Goal: Navigation & Orientation: Understand site structure

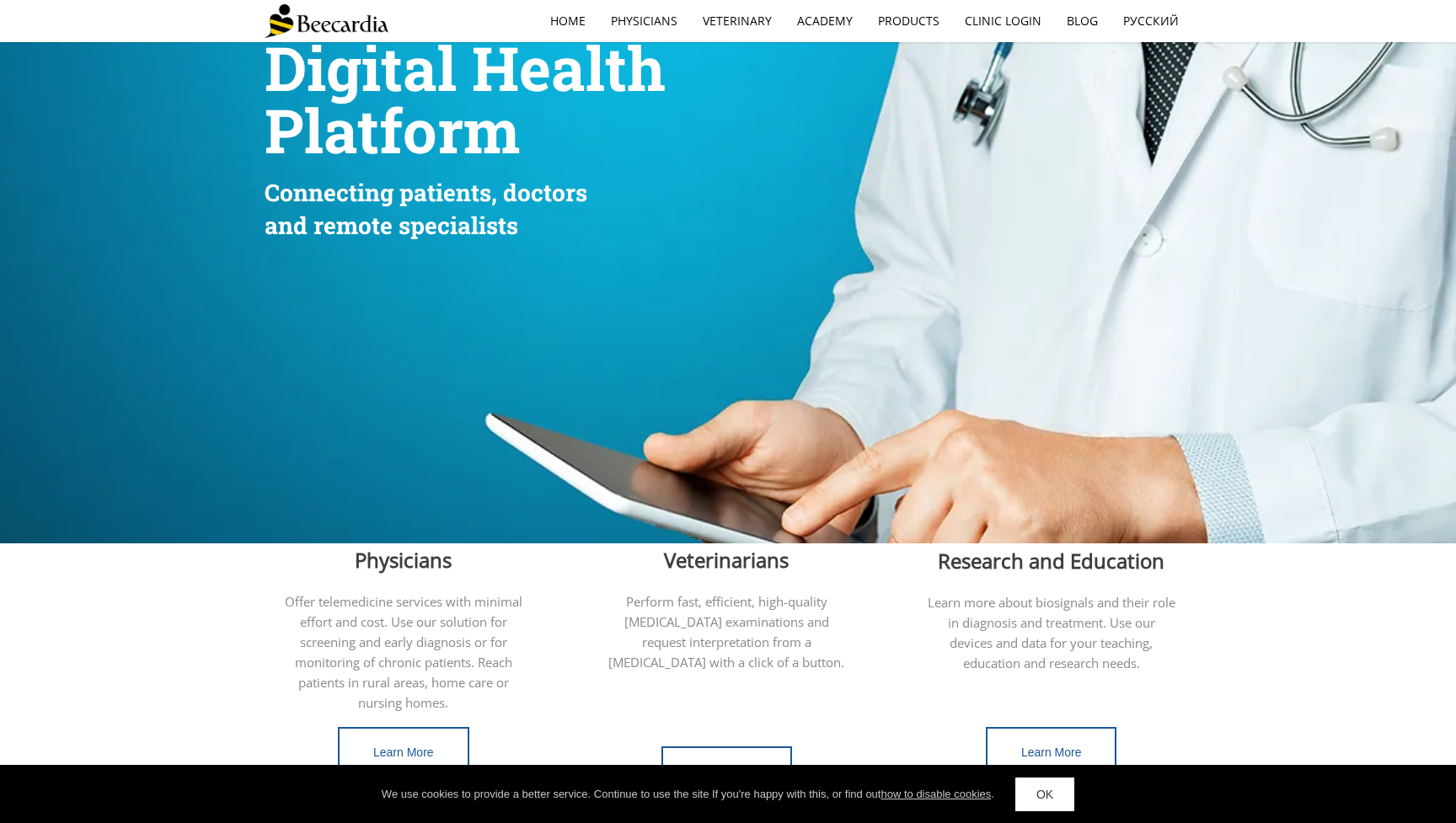
scroll to position [98, 0]
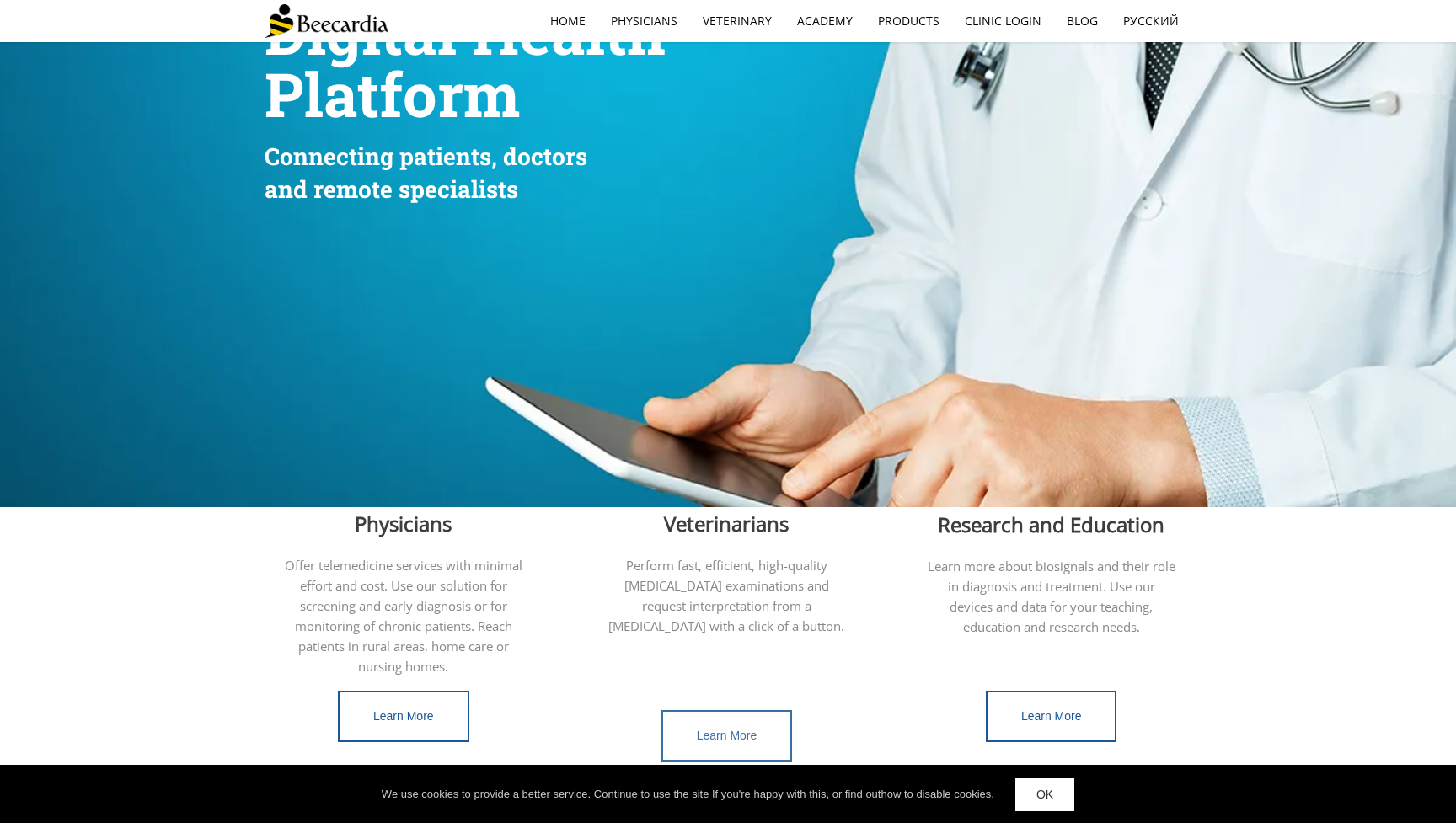
click at [732, 722] on link "Learn More" at bounding box center [727, 735] width 131 height 51
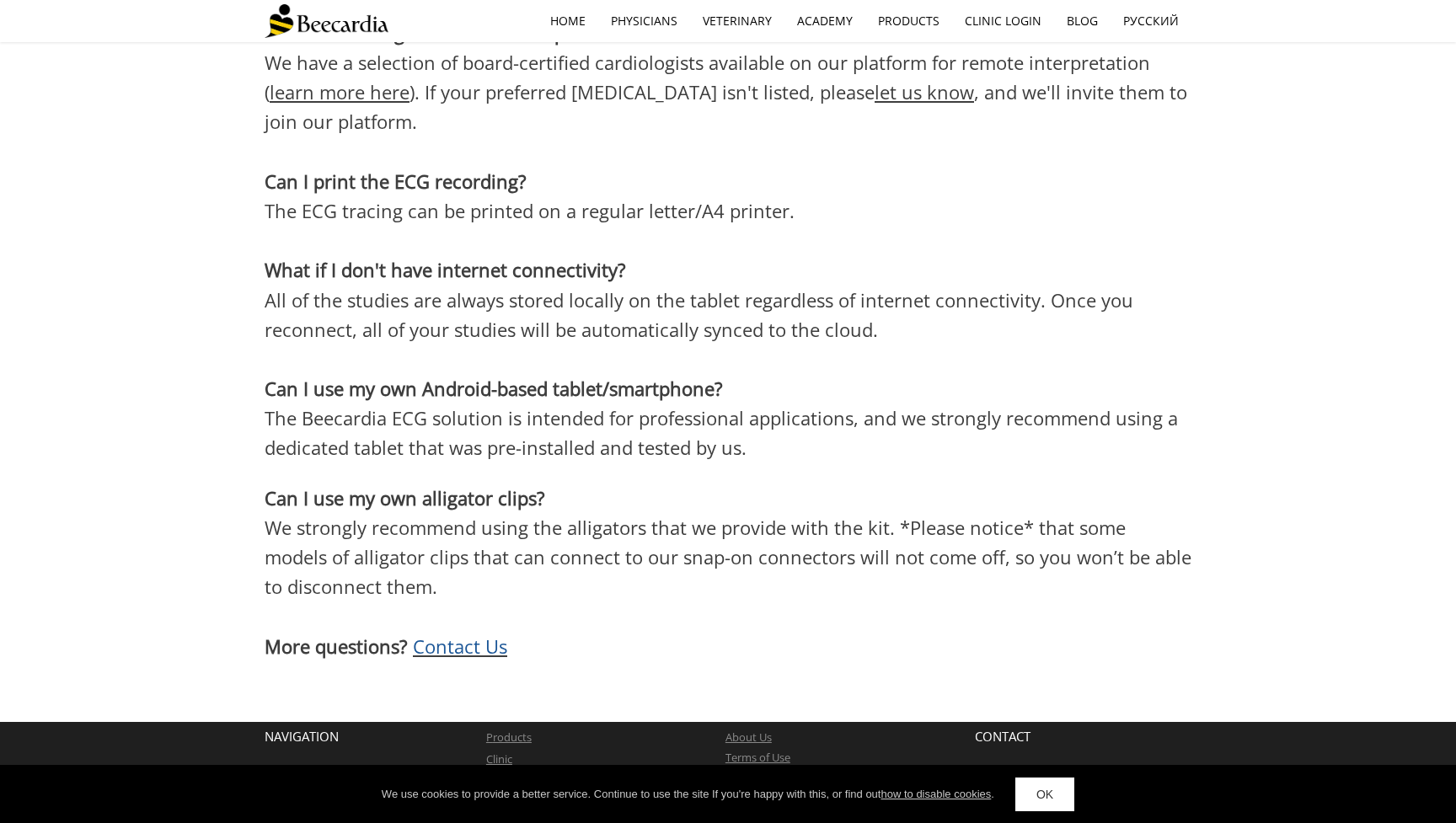
scroll to position [4928, 0]
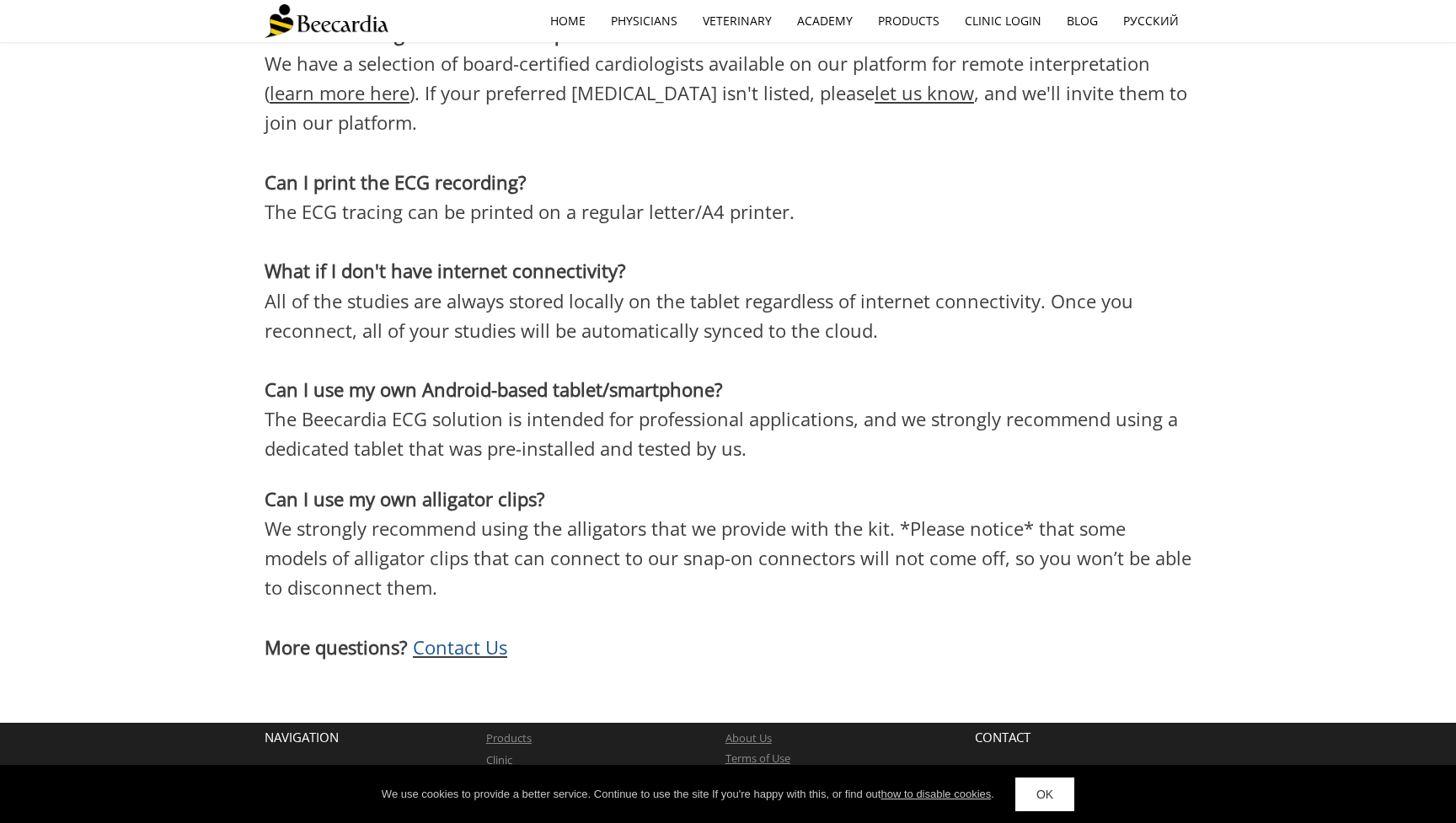
click at [1048, 798] on link "OK" at bounding box center [1044, 793] width 59 height 33
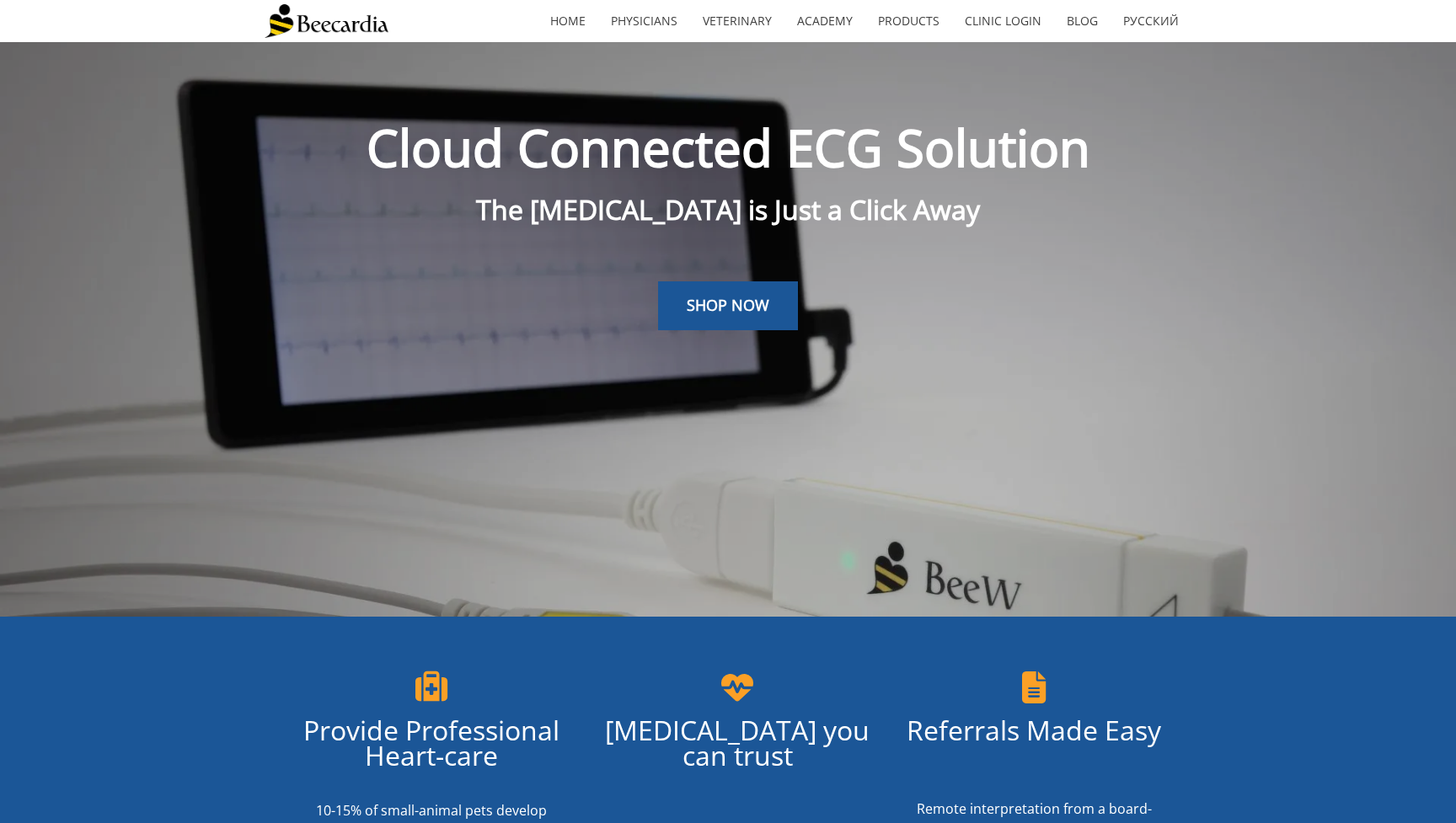
scroll to position [0, 0]
click at [1094, 14] on link "Blog" at bounding box center [1082, 21] width 56 height 39
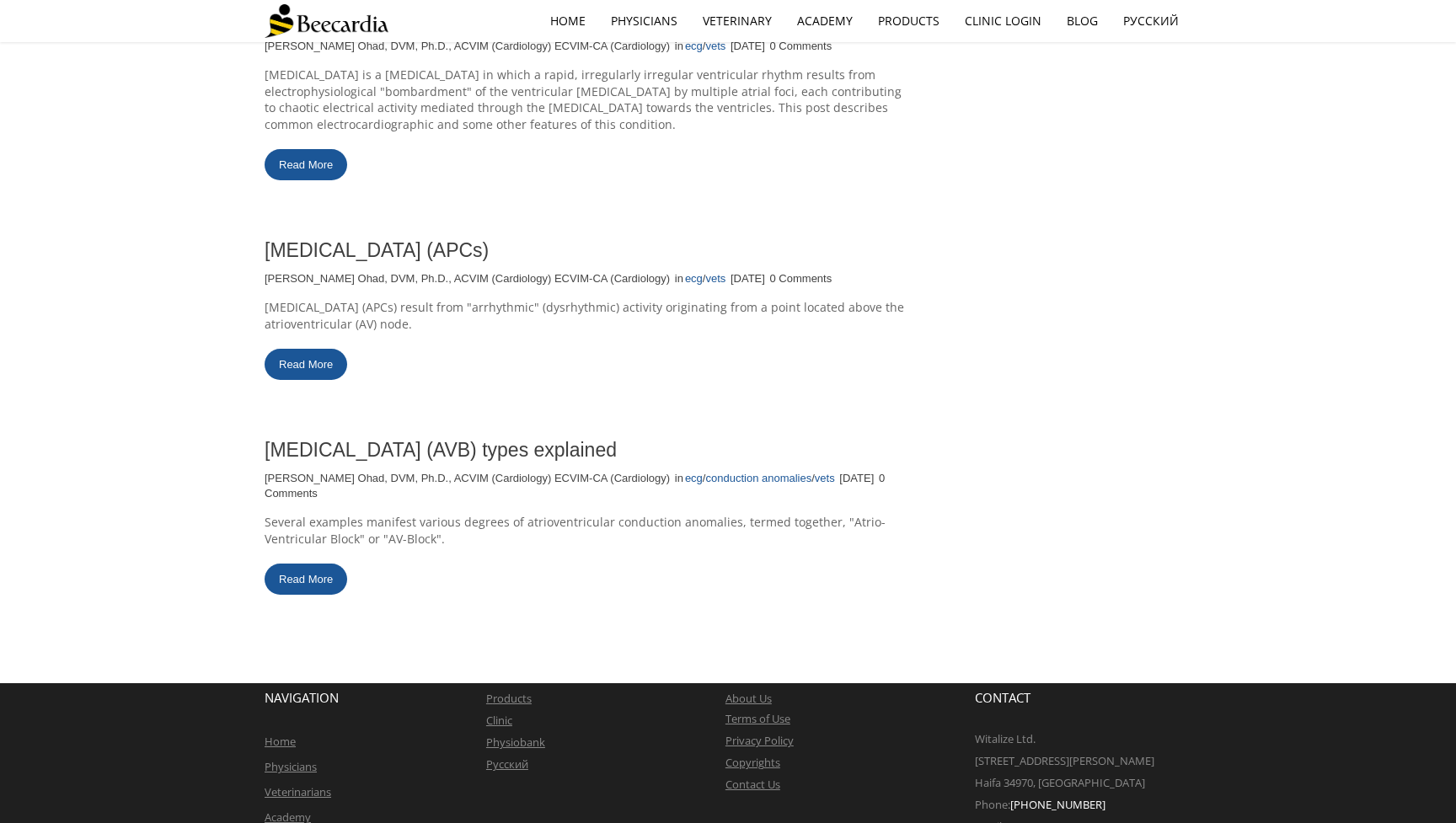
scroll to position [2714, 0]
click at [298, 785] on link "Veterinarians" at bounding box center [298, 792] width 67 height 15
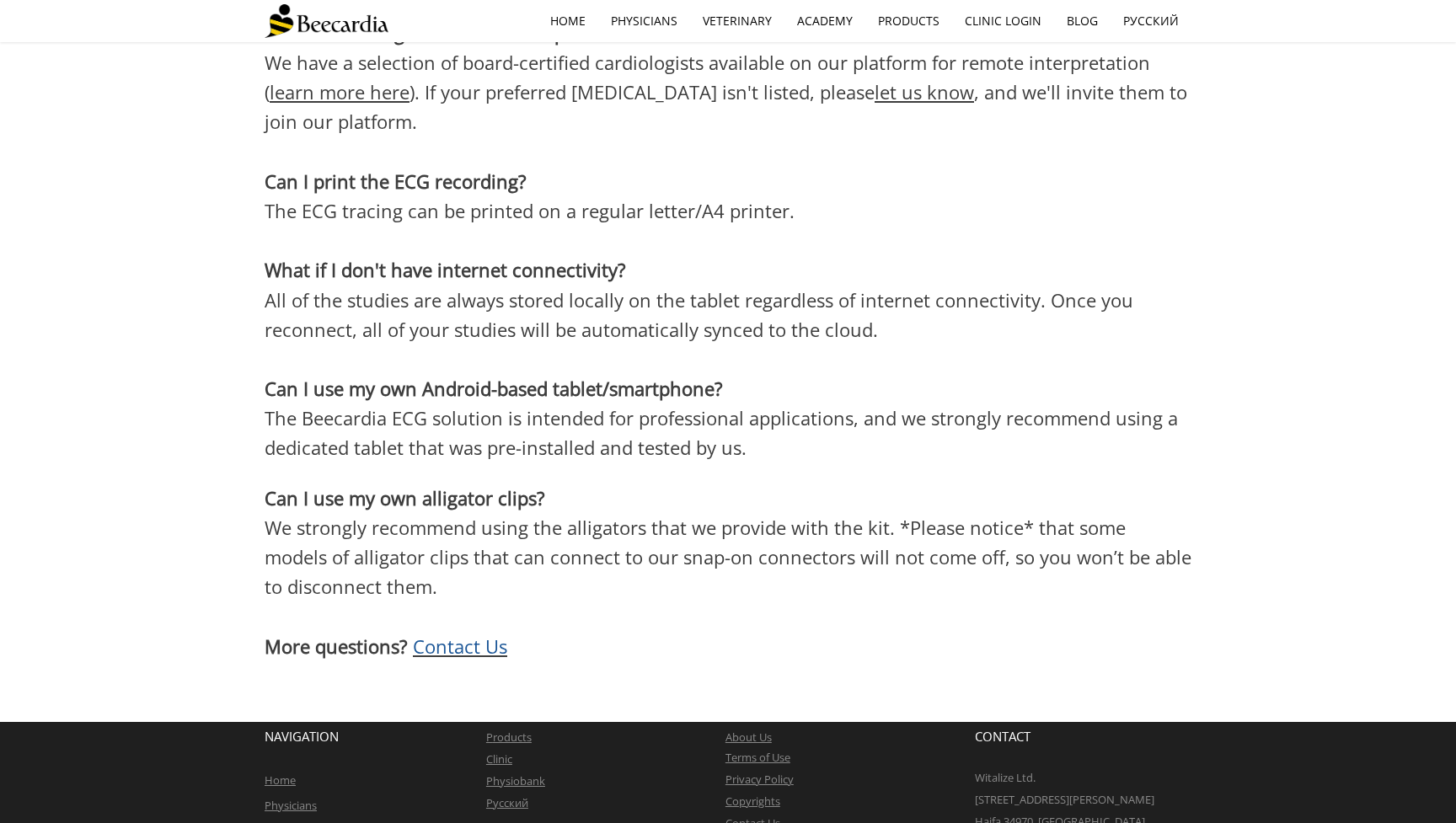
scroll to position [4928, 0]
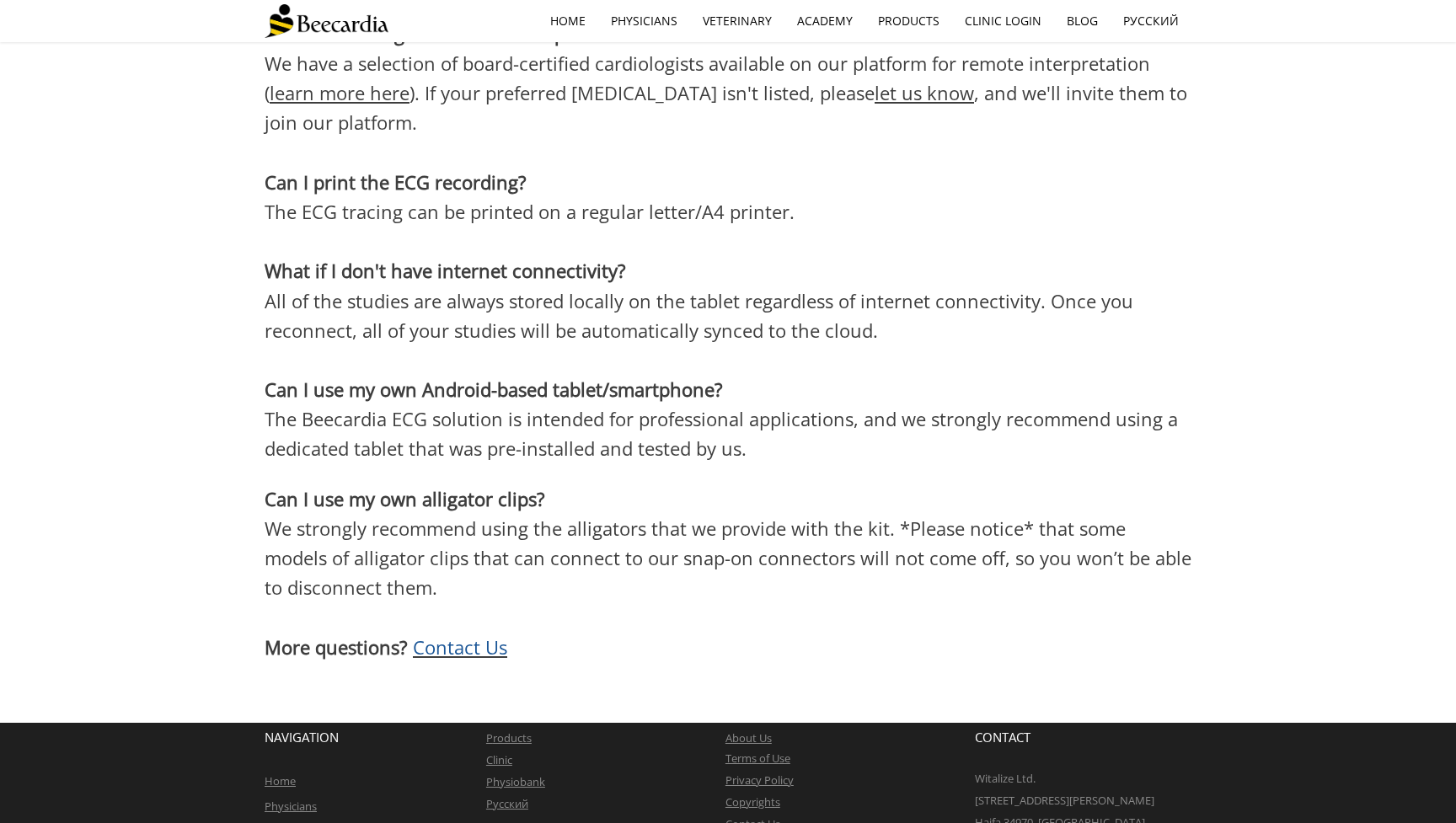
click at [748, 730] on link "About Us" at bounding box center [748, 737] width 46 height 15
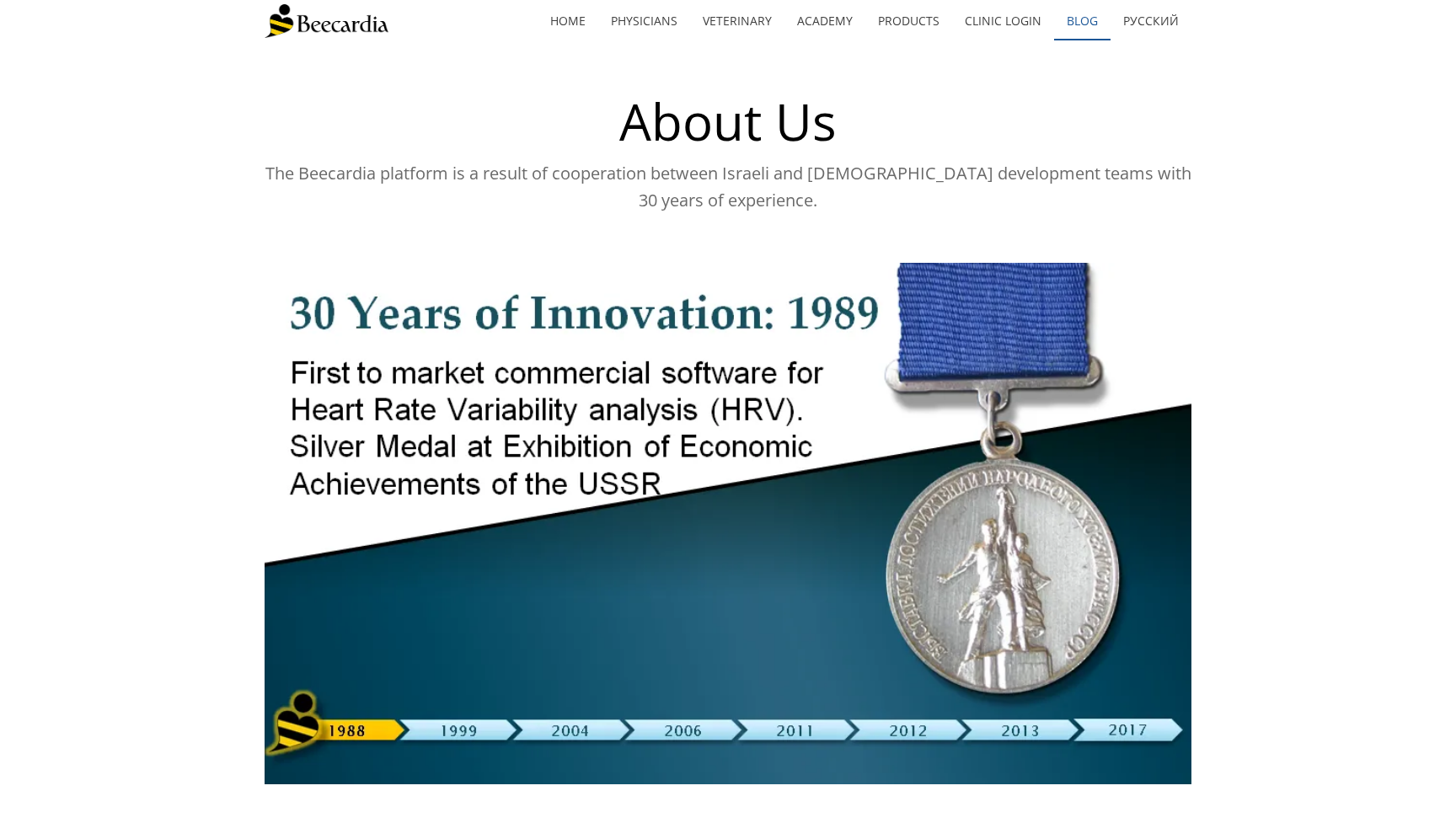
click at [1083, 26] on link "Blog" at bounding box center [1082, 21] width 56 height 39
